Goal: Transaction & Acquisition: Purchase product/service

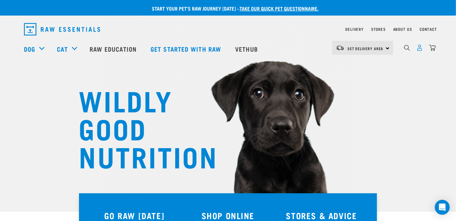
click at [418, 49] on img "dropdown navigation" at bounding box center [420, 47] width 7 height 7
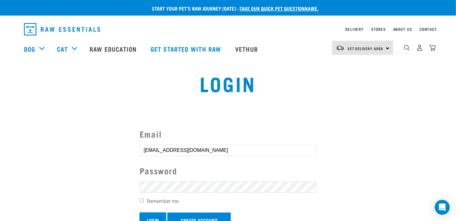
click at [159, 215] on input "Login" at bounding box center [153, 219] width 26 height 15
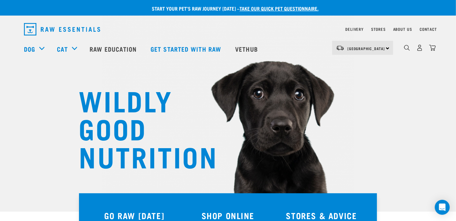
click at [356, 64] on div "×" at bounding box center [228, 62] width 456 height 3
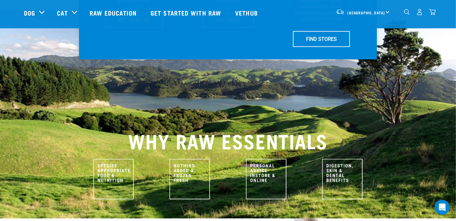
scroll to position [203, 0]
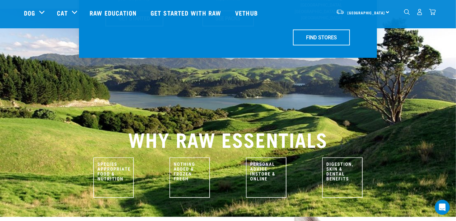
click at [334, 157] on img at bounding box center [342, 177] width 40 height 40
drag, startPoint x: 334, startPoint y: 154, endPoint x: 317, endPoint y: 168, distance: 21.9
click at [317, 168] on div at bounding box center [343, 183] width 77 height 59
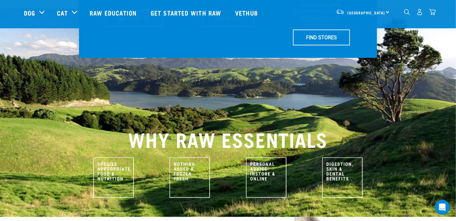
click at [335, 158] on img at bounding box center [342, 177] width 40 height 40
click at [432, 15] on img "dropdown navigation" at bounding box center [432, 12] width 7 height 7
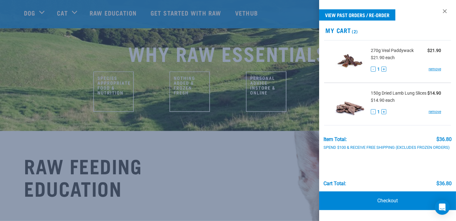
scroll to position [4, 0]
click at [440, 9] on link at bounding box center [445, 11] width 10 height 10
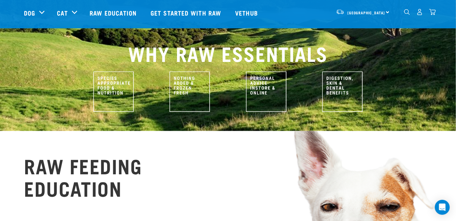
click at [406, 13] on img "dropdown navigation" at bounding box center [407, 12] width 6 height 6
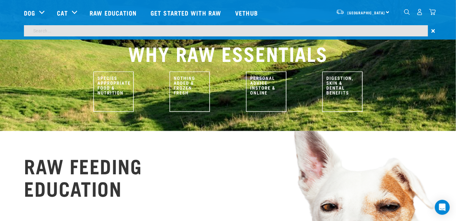
click at [89, 33] on input "search" at bounding box center [226, 30] width 404 height 11
type input "teeth"
click at [343, 28] on input "teeth" at bounding box center [226, 30] width 404 height 11
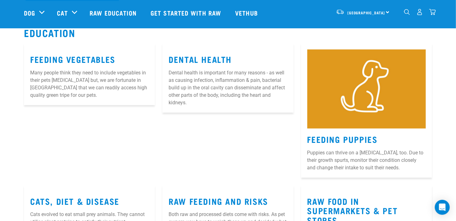
scroll to position [2463, 0]
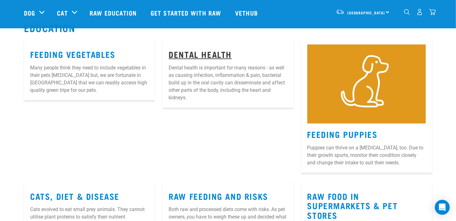
click at [211, 56] on link "Dental Health" at bounding box center [200, 54] width 63 height 5
click at [205, 52] on link "Dental Health" at bounding box center [200, 54] width 63 height 5
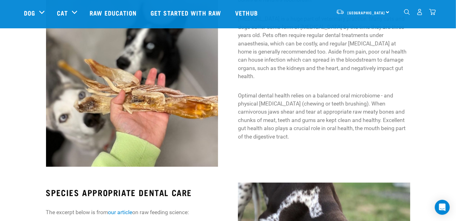
scroll to position [258, 0]
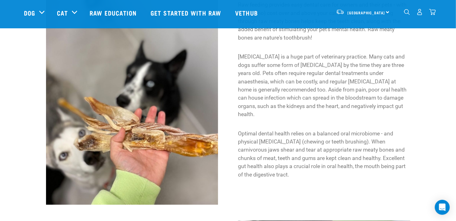
click at [434, 5] on div "2" at bounding box center [420, 12] width 32 height 14
click at [432, 15] on img "dropdown navigation" at bounding box center [432, 12] width 7 height 7
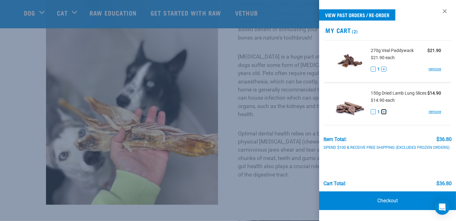
click at [383, 114] on button "+" at bounding box center [383, 111] width 5 height 5
click at [374, 114] on button "-" at bounding box center [373, 111] width 5 height 5
click at [387, 202] on link "Checkout" at bounding box center [387, 200] width 137 height 19
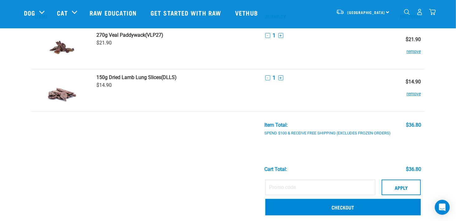
scroll to position [31, 0]
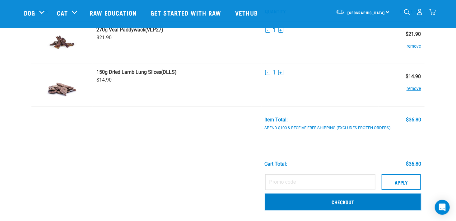
click at [351, 198] on link "Checkout" at bounding box center [343, 202] width 156 height 16
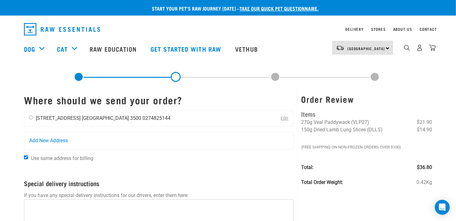
click at [30, 117] on input "radio" at bounding box center [31, 117] width 4 height 4
radio input "true"
click at [456, 20] on div "Delivery Stores About Us Contact" at bounding box center [228, 28] width 456 height 19
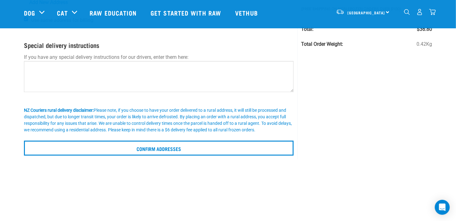
scroll to position [130, 0]
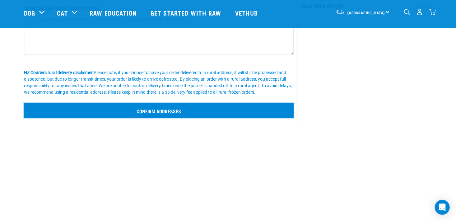
click at [184, 109] on input "Confirm addresses" at bounding box center [159, 110] width 270 height 15
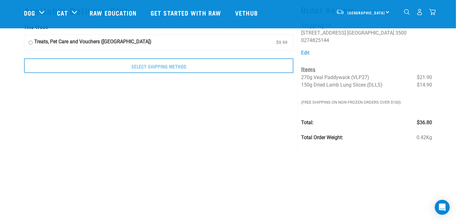
scroll to position [12, 0]
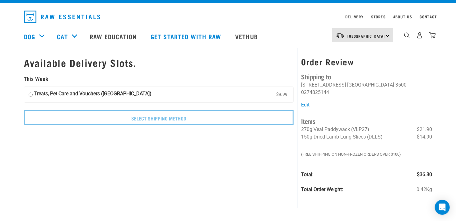
click at [200, 96] on label "Treats, Pet Care and Vouchers (North Island) $9.99" at bounding box center [158, 95] width 269 height 16
click at [33, 96] on input "Treats, Pet Care and Vouchers (North Island) $9.99" at bounding box center [31, 94] width 4 height 9
radio input "true"
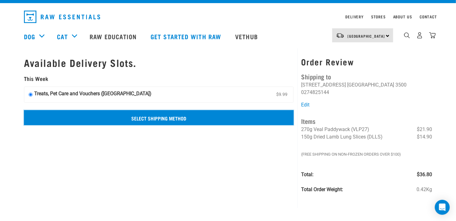
click at [184, 115] on input "Select Shipping Method" at bounding box center [159, 117] width 270 height 15
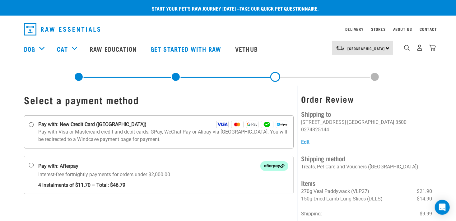
click at [30, 126] on input "Pay with: New Credit Card ([GEOGRAPHIC_DATA])" at bounding box center [31, 124] width 5 height 5
radio input "true"
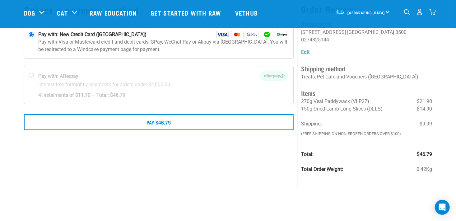
scroll to position [45, 0]
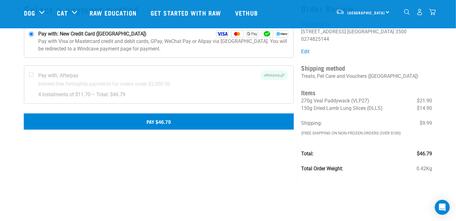
click at [238, 124] on button "Pay $46.79" at bounding box center [159, 122] width 270 height 16
